Goal: Check status

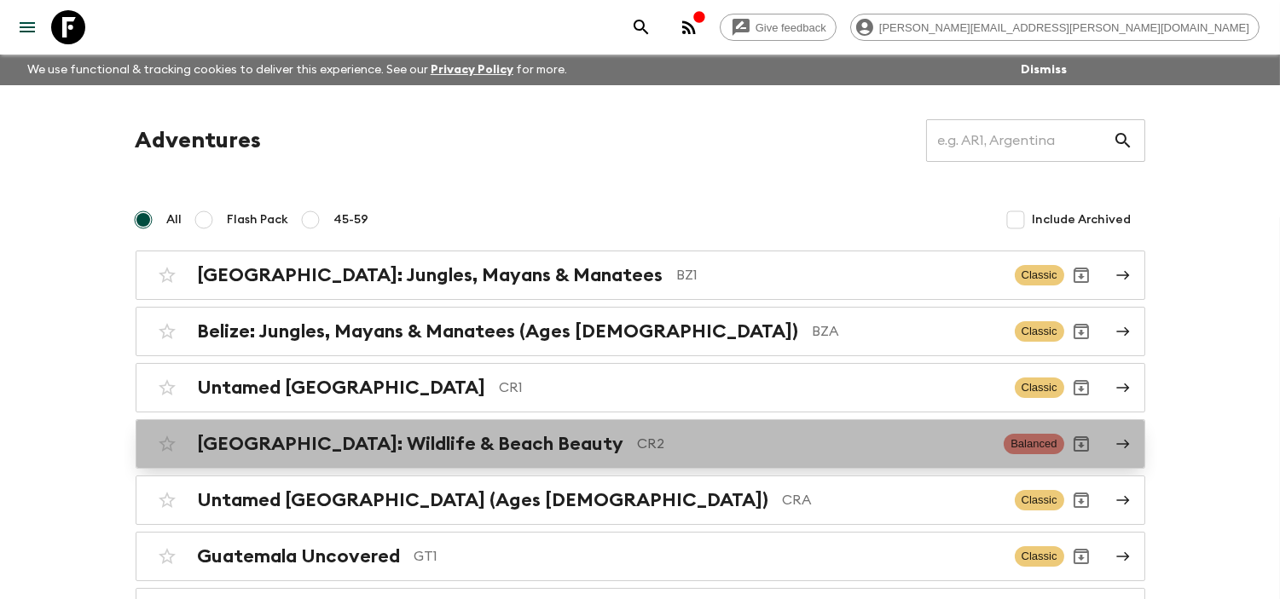
click at [447, 454] on h2 "[GEOGRAPHIC_DATA]: Wildlife & Beach Beauty" at bounding box center [411, 444] width 426 height 22
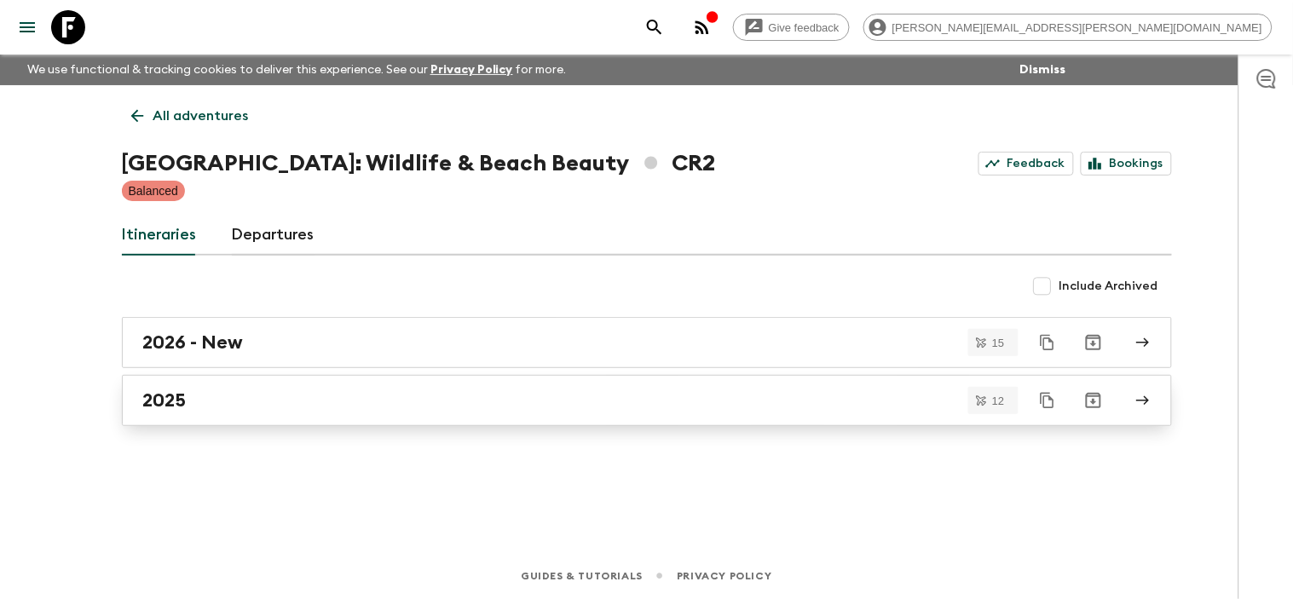
click at [330, 398] on div "2025" at bounding box center [630, 401] width 975 height 22
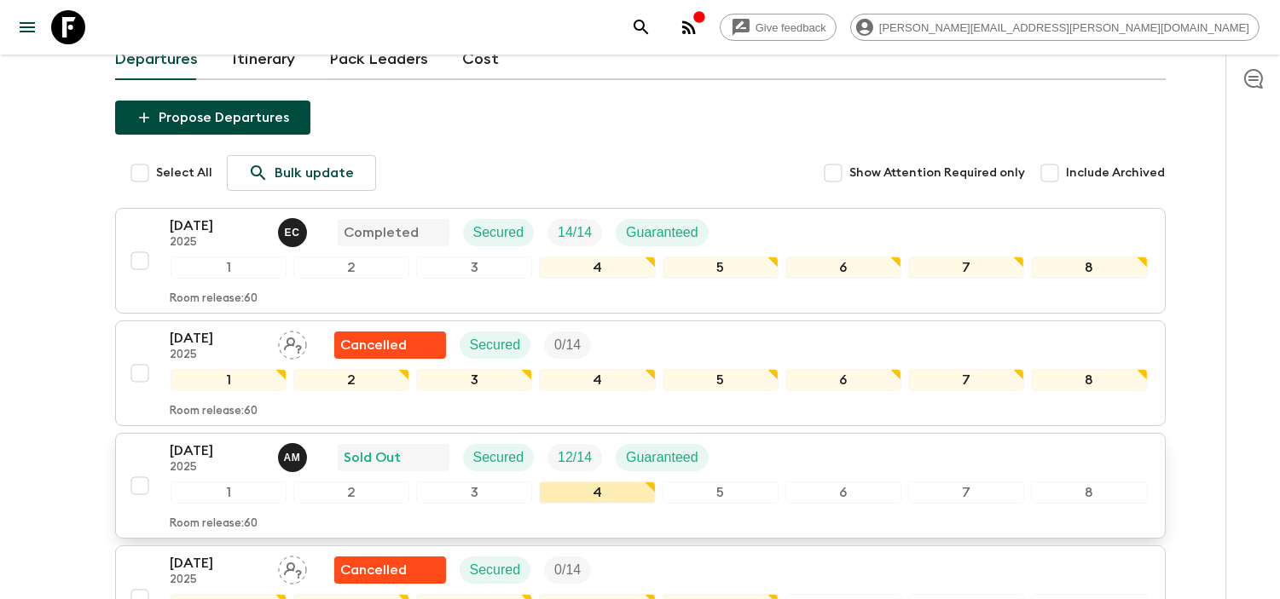
scroll to position [189, 0]
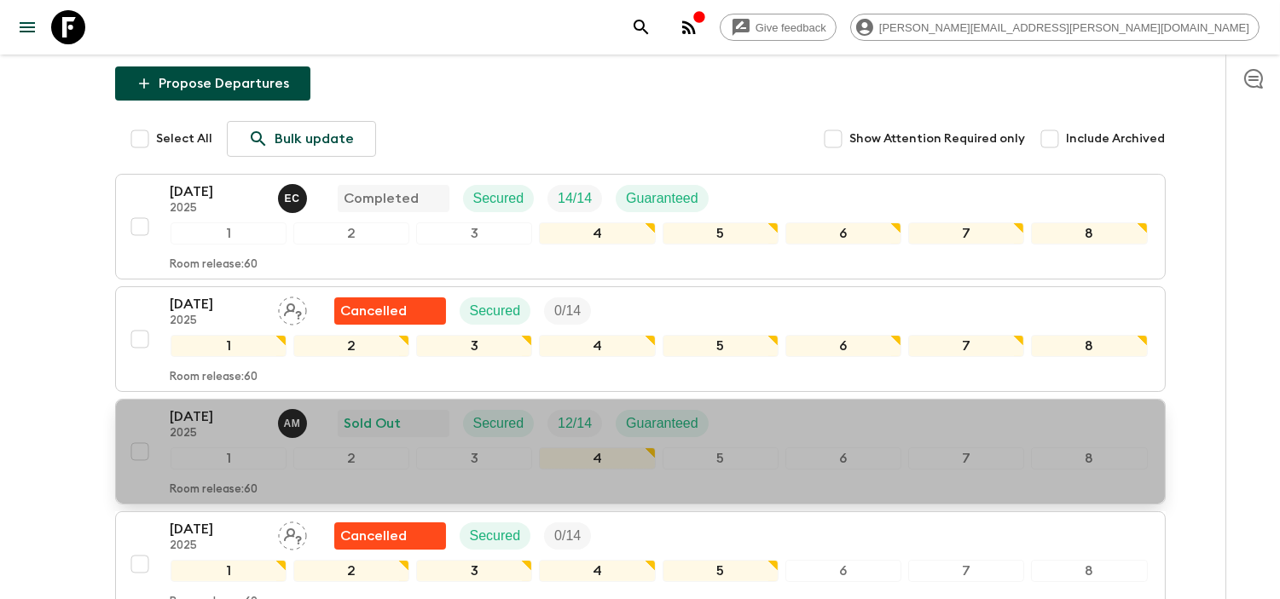
click at [224, 415] on p "[DATE]" at bounding box center [218, 417] width 94 height 20
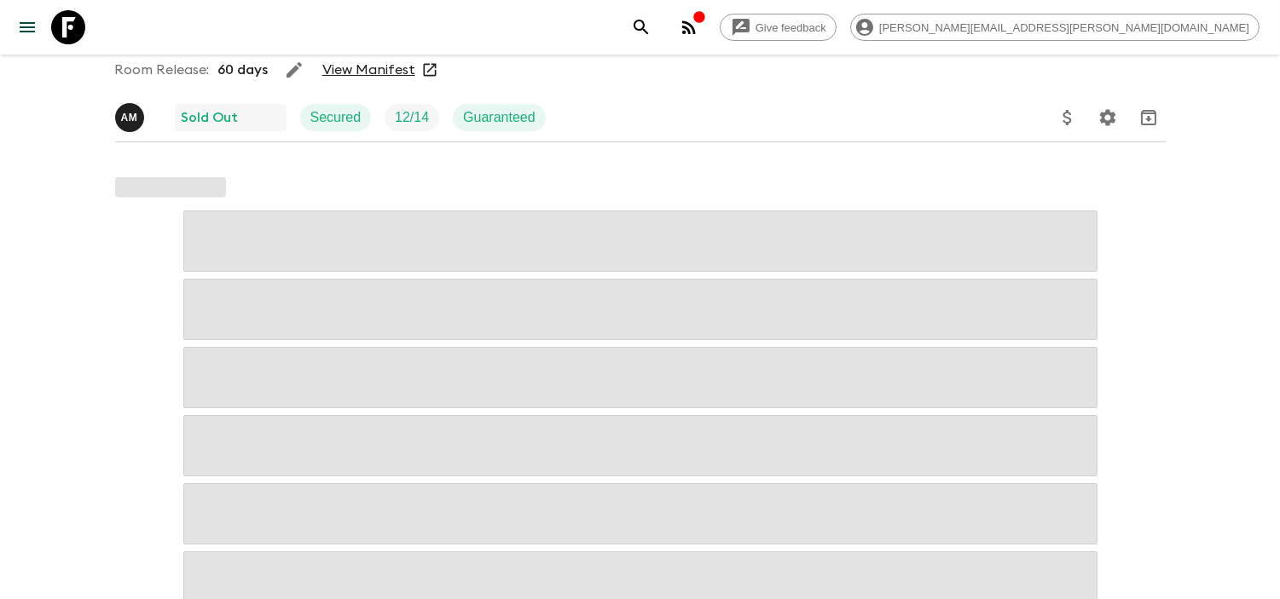
scroll to position [95, 0]
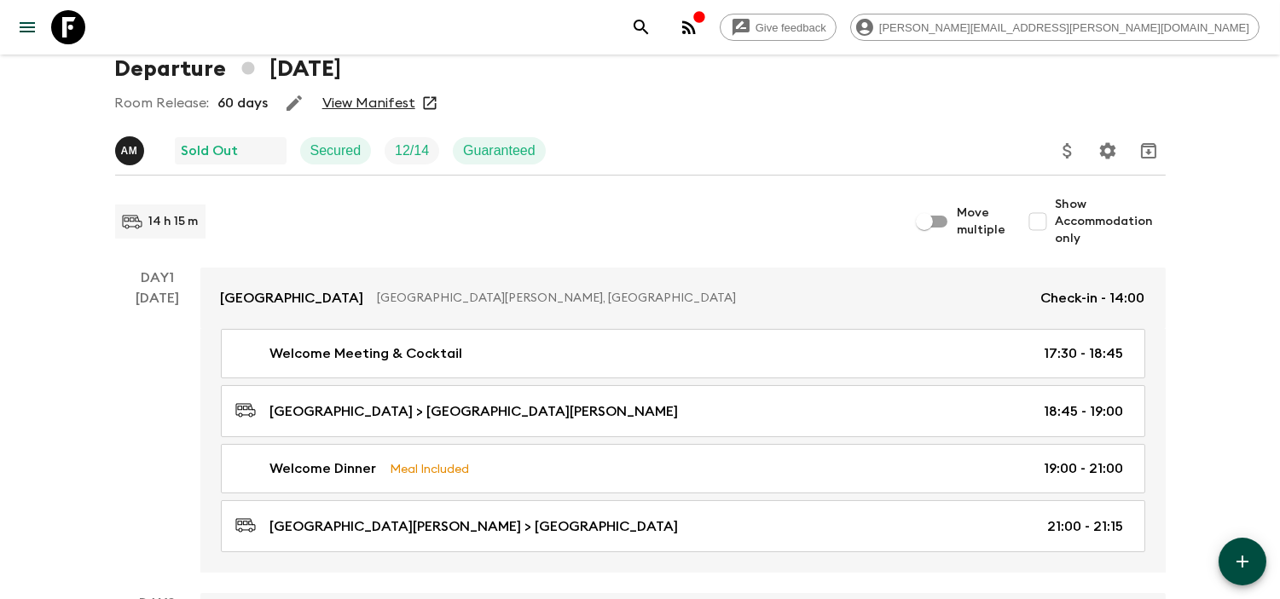
click at [375, 95] on link "View Manifest" at bounding box center [368, 103] width 93 height 17
